Goal: Information Seeking & Learning: Learn about a topic

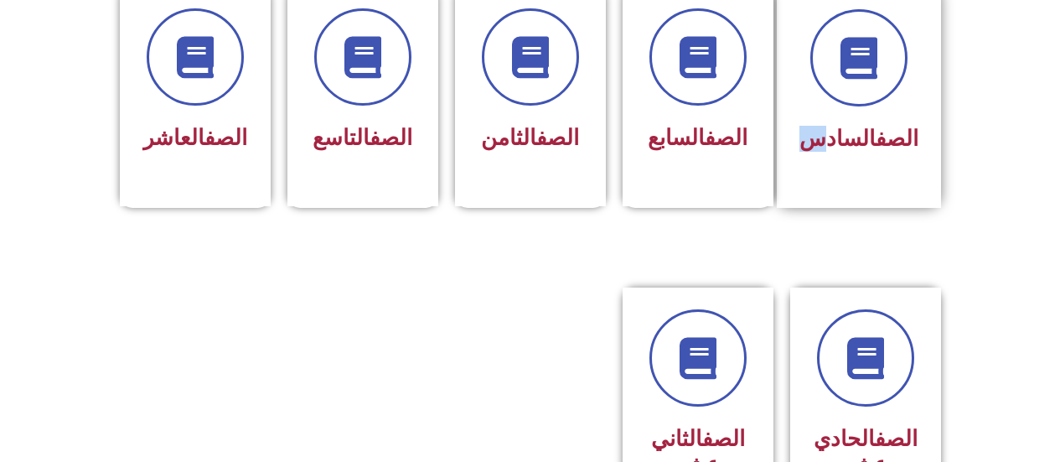
scroll to position [753, 0]
drag, startPoint x: 822, startPoint y: 101, endPoint x: 826, endPoint y: 88, distance: 14.0
click at [826, 88] on div "الصف السادس" at bounding box center [858, 83] width 119 height 151
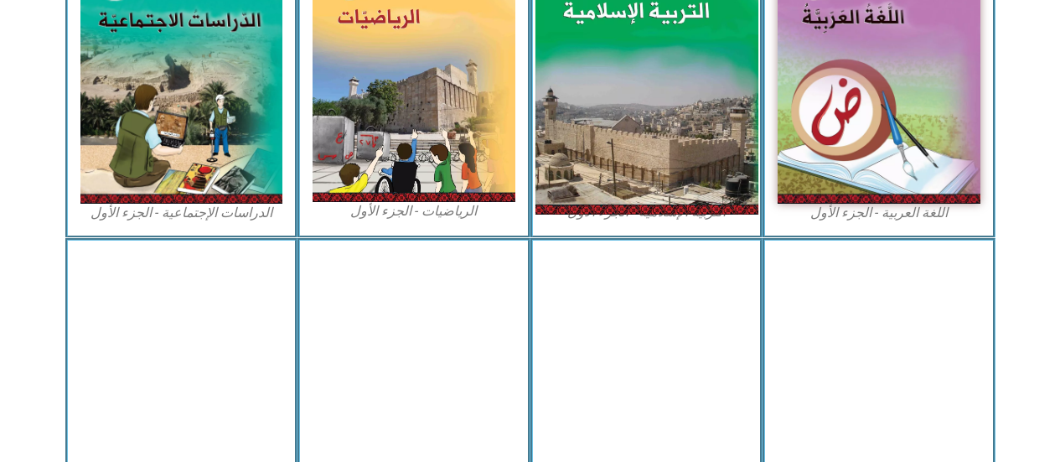
scroll to position [503, 0]
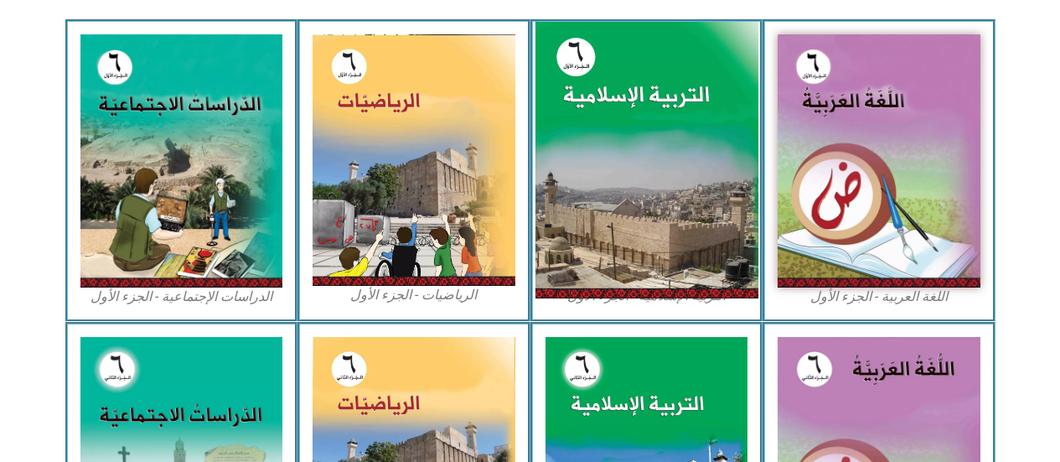
click at [630, 117] on img at bounding box center [646, 160] width 223 height 277
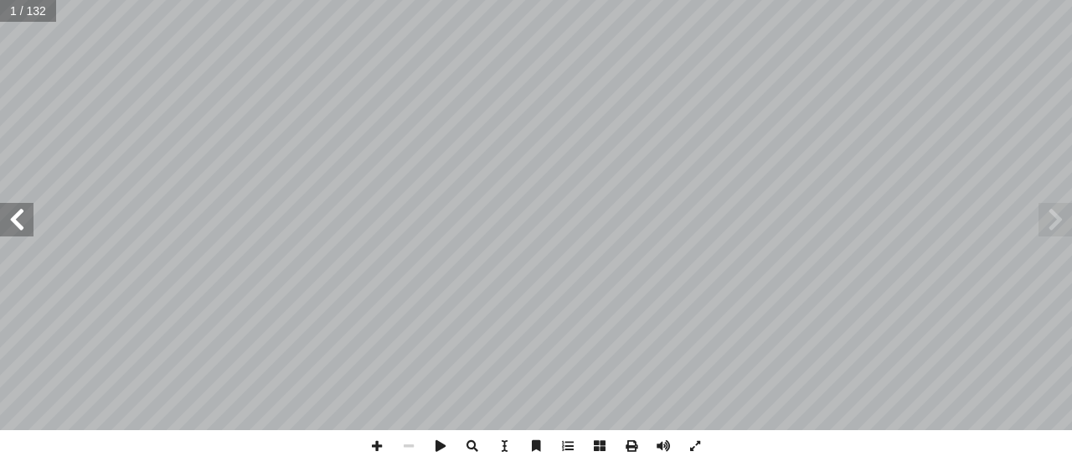
click at [28, 205] on span at bounding box center [17, 220] width 34 height 34
drag, startPoint x: 18, startPoint y: 212, endPoint x: 15, endPoint y: 204, distance: 8.7
click at [15, 204] on span at bounding box center [17, 220] width 34 height 34
click at [18, 177] on div "ة َّ ي ِ لام ْ س إ ال� ُ ة َ ي ِ ب ْ ر َّ الت ليف: أ فريق الت� 6 ُ زء ُ الج ل َ…" at bounding box center [536, 215] width 1072 height 430
click at [28, 193] on div "ة َّ ي ِ لام ْ س إ ال� ُ ة َ ي ِ ب ْ ر َّ الت ليف: أ فريق الت� 6 ُ زء ُ الج ل َ…" at bounding box center [536, 215] width 1072 height 430
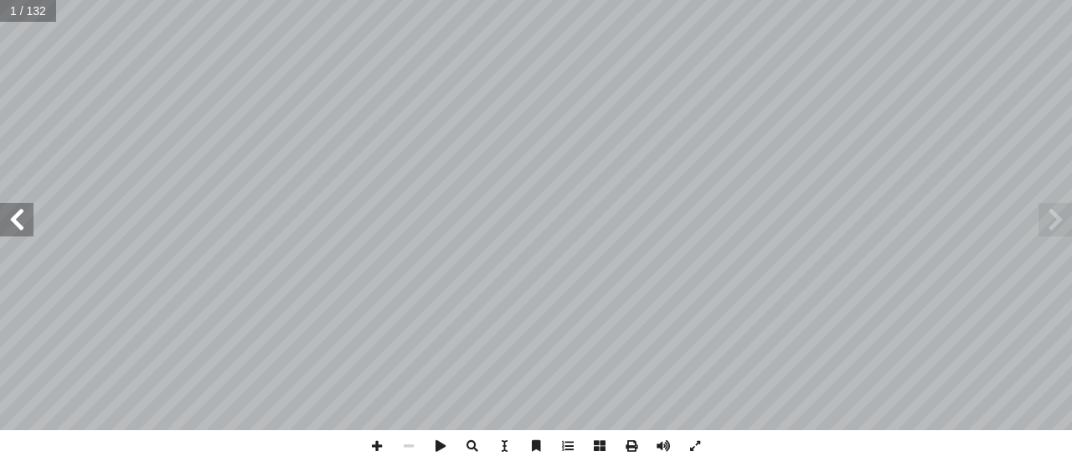
click at [18, 194] on div "ة َّ ي ِ لام ْ س إ ال� ُ ة َ ي ِ ب ْ ر َّ الت ليف: أ فريق الت� 6 ُ زء ُ الج ل َ…" at bounding box center [536, 215] width 1072 height 430
click at [0, 188] on div "ة َّ ي ِ لام ْ س إ ال� ُ ة َ ي ِ ب ْ ر َّ الت ليف: أ فريق الت� 6 ُ زء ُ الج ل َ…" at bounding box center [536, 215] width 1072 height 430
click at [23, 207] on span at bounding box center [17, 220] width 34 height 34
click at [8, 198] on div "ة َّ ي ِ لام ْ س إ ال� ُ ة َ ي ِ ب ْ ر َّ الت ليف: أ فريق الت� 6 ُ زء ُ الج ل َ…" at bounding box center [536, 215] width 1072 height 430
click at [0, 204] on span at bounding box center [17, 220] width 34 height 34
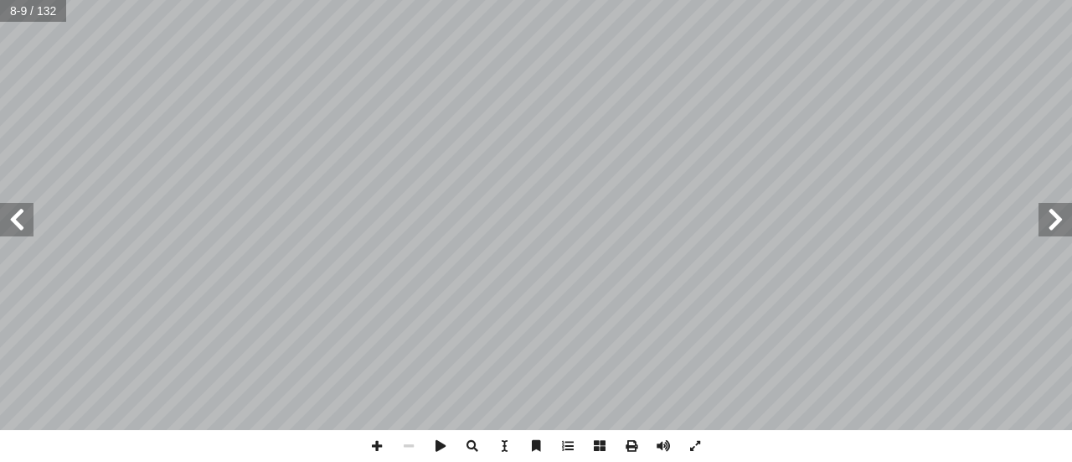
click at [29, 201] on div "4 ولى أ حدة ال� َ الو الكريم ُ ن آ ا القر � ن الكريم ربيع قلوبن آ ا القر هداف ا…" at bounding box center [536, 215] width 1072 height 430
click at [21, 214] on span at bounding box center [17, 220] width 34 height 34
click at [22, 214] on span at bounding box center [17, 220] width 34 height 34
click at [44, 238] on div "6 تية: آ ال� ِ والمعارف ِ والمفاهيم ِ فكار أ وال� ِ الطلبة في المواضيع ُ م ّ عل…" at bounding box center [536, 215] width 1072 height 430
drag, startPoint x: 33, startPoint y: 231, endPoint x: 643, endPoint y: 488, distance: 662.8
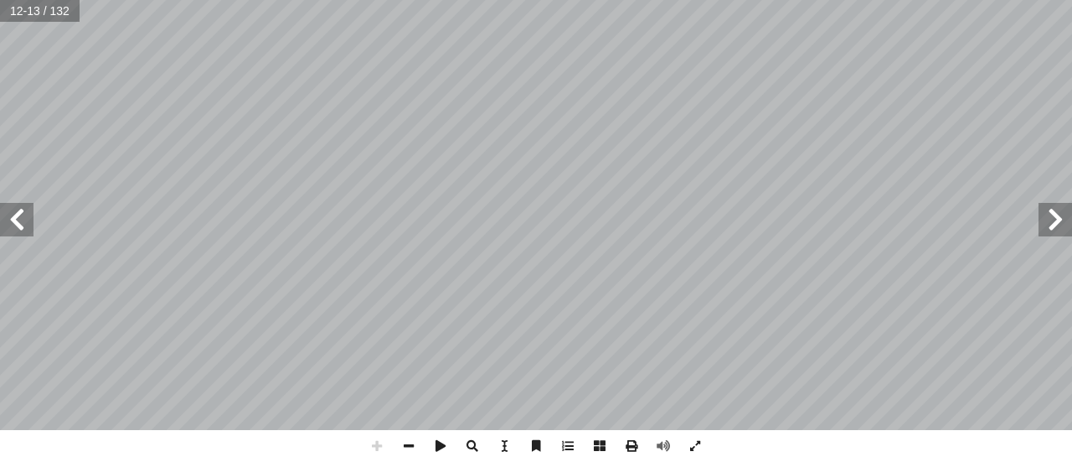
click at [643, 152] on html "الصفحة الرئيسية الصف الأول الصف الثاني الصف الثالث الصف الرابع الصف الخامس الصف…" at bounding box center [536, 76] width 1072 height 152
click at [390, 152] on html "الصفحة الرئيسية الصف الأول الصف الثاني الصف الثالث الصف الرابع الصف الخامس الصف…" at bounding box center [536, 76] width 1072 height 152
click at [370, 152] on html "الصفحة الرئيسية الصف الأول الصف الثاني الصف الثالث الصف الرابع الصف الخامس الصف…" at bounding box center [536, 76] width 1072 height 152
click at [406, 435] on span at bounding box center [409, 446] width 32 height 32
click at [406, 442] on span at bounding box center [409, 446] width 32 height 32
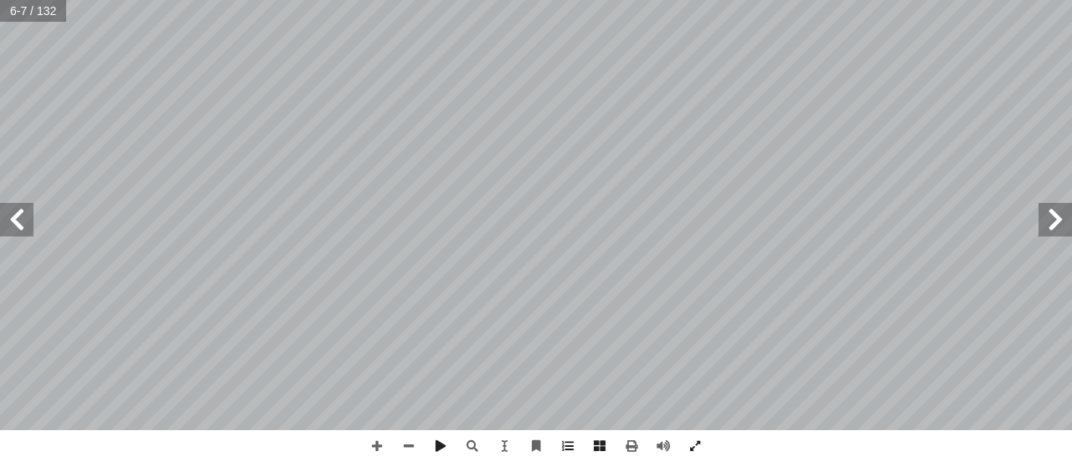
drag, startPoint x: 13, startPoint y: 229, endPoint x: 14, endPoint y: 217, distance: 11.8
click at [14, 217] on span at bounding box center [17, 220] width 34 height 34
click at [23, 211] on span at bounding box center [17, 220] width 34 height 34
drag, startPoint x: 6, startPoint y: 227, endPoint x: 3, endPoint y: 211, distance: 16.1
click at [3, 214] on span at bounding box center [17, 220] width 34 height 34
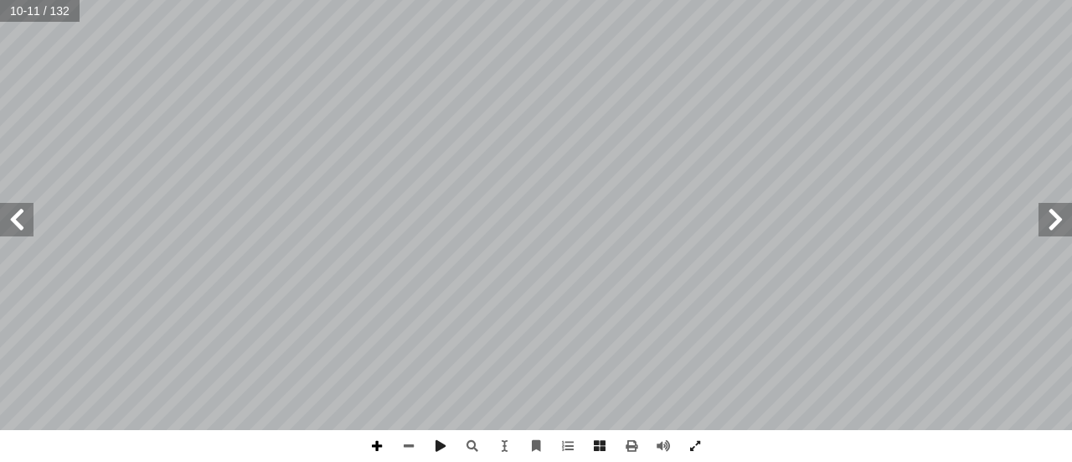
click at [375, 432] on span at bounding box center [377, 446] width 32 height 32
click at [404, 435] on span at bounding box center [409, 446] width 32 height 32
click at [19, 215] on span at bounding box center [17, 220] width 34 height 34
click at [31, 216] on span at bounding box center [17, 220] width 34 height 34
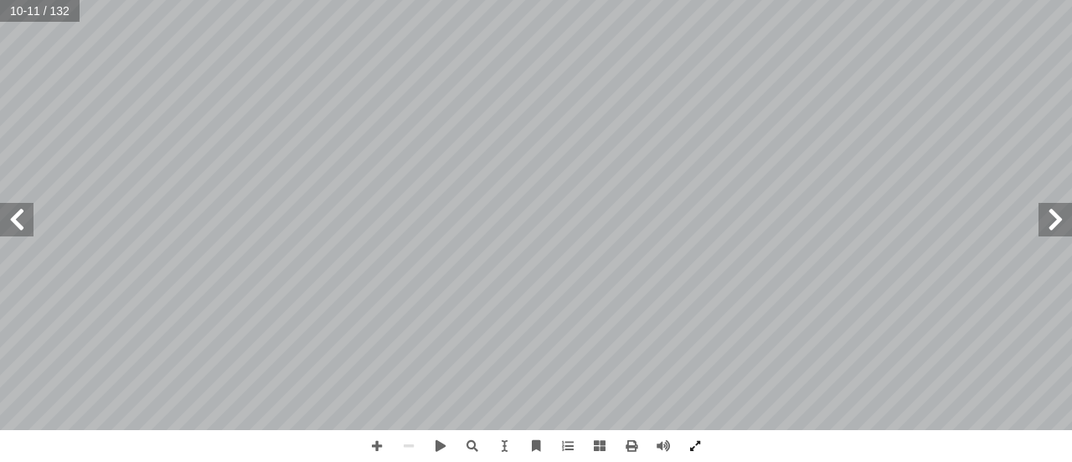
click at [31, 216] on span at bounding box center [17, 220] width 34 height 34
click at [375, 435] on span at bounding box center [377, 446] width 32 height 32
click at [1063, 211] on span at bounding box center [1056, 220] width 34 height 34
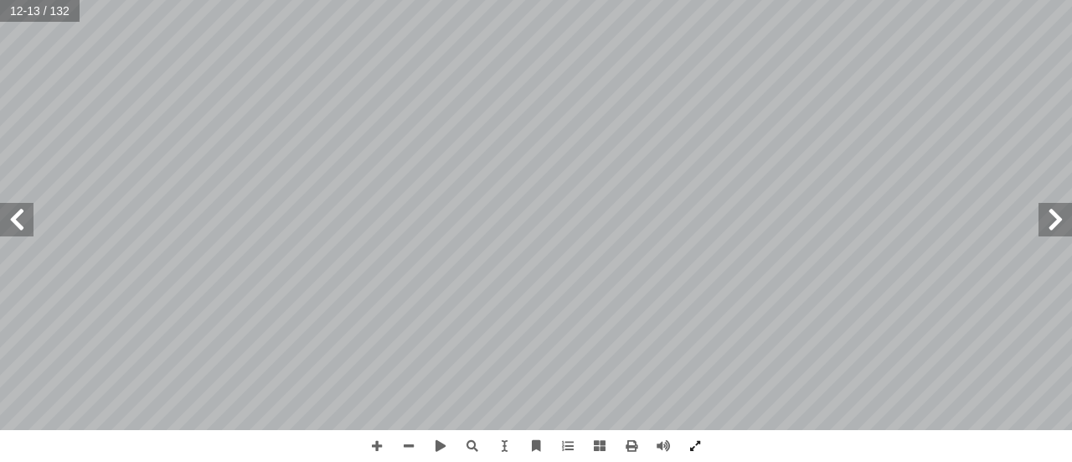
click at [912, 0] on html "الصفحة الرئيسية الصف الأول الصف الثاني الصف الثالث الصف الرابع الصف الخامس الصف…" at bounding box center [536, 76] width 1072 height 152
click at [13, 229] on span at bounding box center [17, 220] width 34 height 34
click at [416, 442] on span at bounding box center [409, 446] width 32 height 32
click at [374, 438] on span at bounding box center [377, 446] width 32 height 32
click at [401, 447] on span at bounding box center [409, 446] width 32 height 32
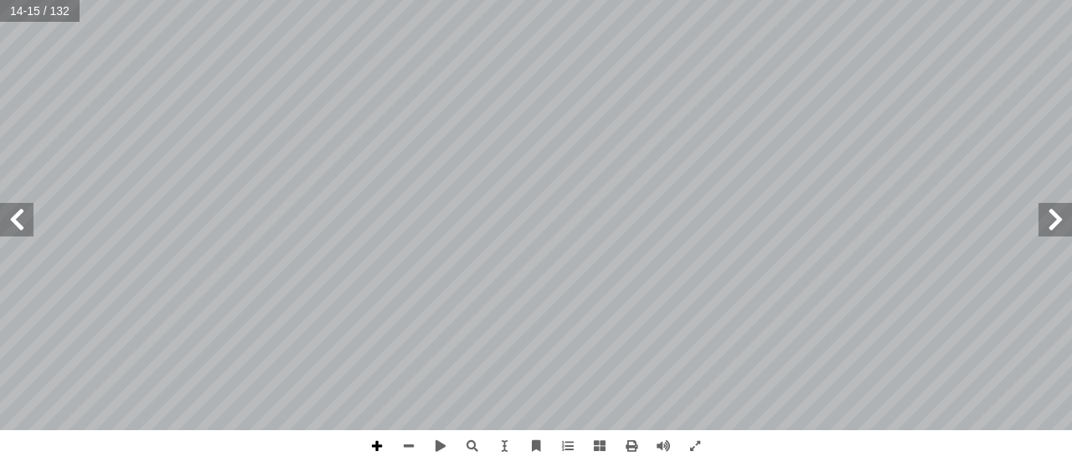
click at [379, 447] on span at bounding box center [377, 446] width 32 height 32
click at [864, 152] on html "الصفحة الرئيسية الصف الأول الصف الثاني الصف الثالث الصف الرابع الصف الخامس الصف…" at bounding box center [536, 76] width 1072 height 152
click at [862, 442] on div "10 ٓ ــم ٓ ال ﴿ تعالــى: ُ ــه ُ ــه، منهــا قول ِ ل ْ ض َ علــى ف ُّ تــي تــد…" at bounding box center [536, 231] width 1072 height 462
click at [818, 152] on html "الصفحة الرئيسية الصف الأول الصف الثاني الصف الثالث الصف الرابع الصف الخامس الصف…" at bounding box center [536, 76] width 1072 height 152
click at [394, 449] on span at bounding box center [409, 446] width 32 height 32
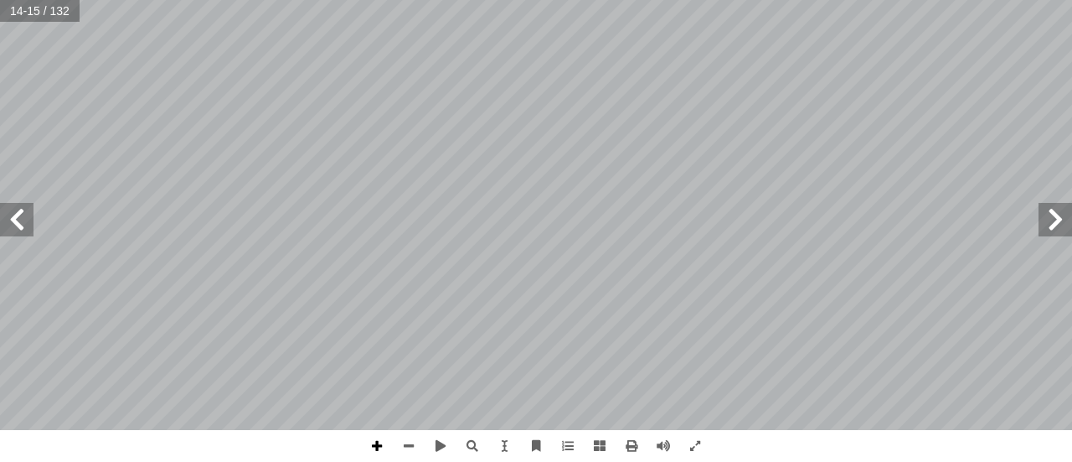
click at [380, 444] on span at bounding box center [377, 446] width 32 height 32
click at [1062, 220] on span at bounding box center [1056, 220] width 34 height 34
click at [18, 206] on span at bounding box center [17, 220] width 34 height 34
